Goal: Transaction & Acquisition: Purchase product/service

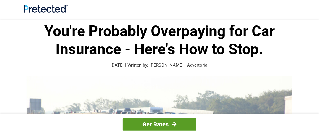
click at [152, 124] on link "Get Rates" at bounding box center [159, 124] width 74 height 12
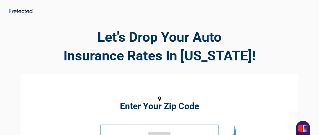
click at [147, 128] on input "tel" at bounding box center [159, 133] width 118 height 18
drag, startPoint x: 148, startPoint y: 127, endPoint x: 148, endPoint y: 132, distance: 4.2
click at [148, 132] on input "tel" at bounding box center [159, 133] width 118 height 18
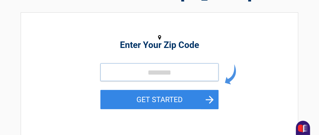
scroll to position [69, 0]
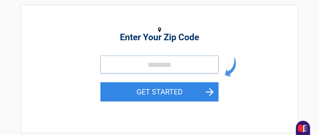
click at [143, 64] on input "tel" at bounding box center [159, 64] width 118 height 18
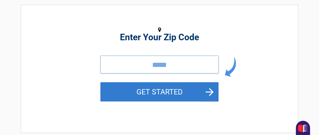
type input "*****"
click at [157, 93] on button "GET STARTED" at bounding box center [159, 91] width 118 height 19
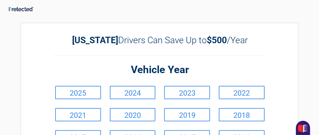
scroll to position [0, 0]
